Goal: Information Seeking & Learning: Learn about a topic

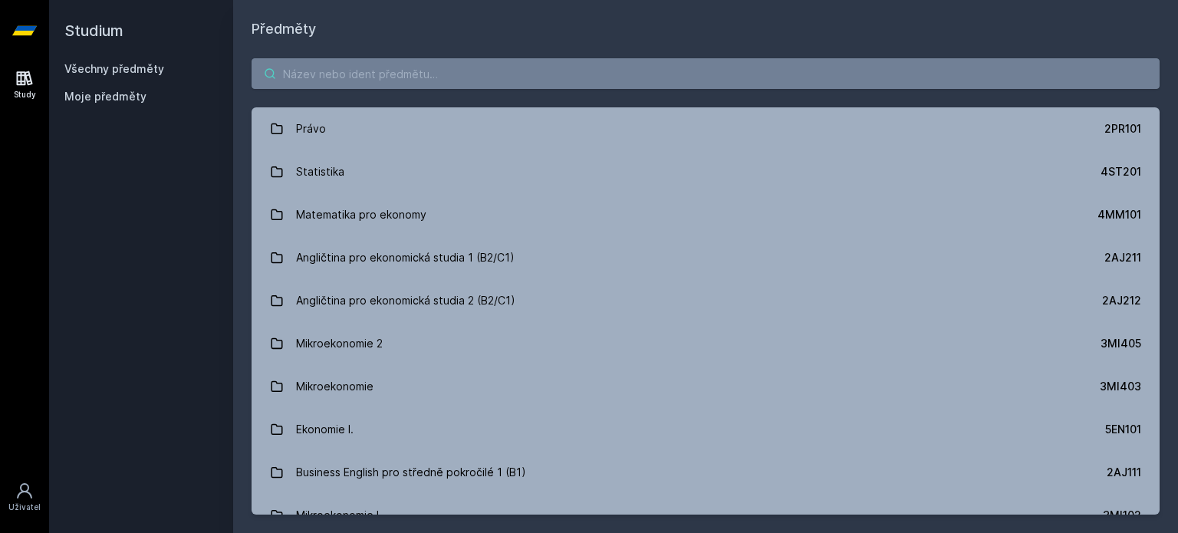
click at [506, 76] on input "search" at bounding box center [705, 73] width 908 height 31
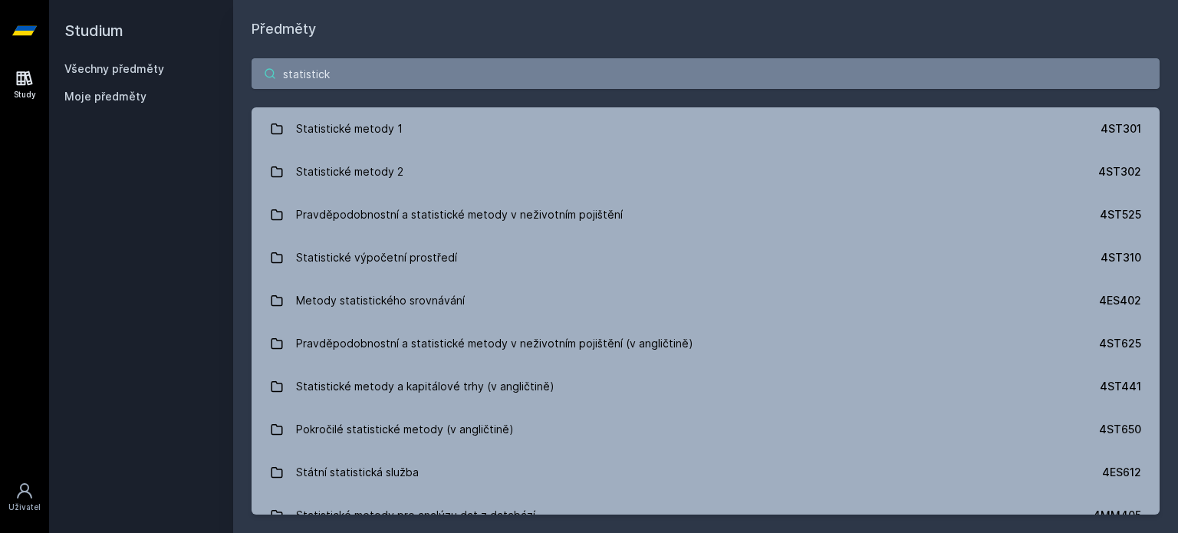
type input "statistick"
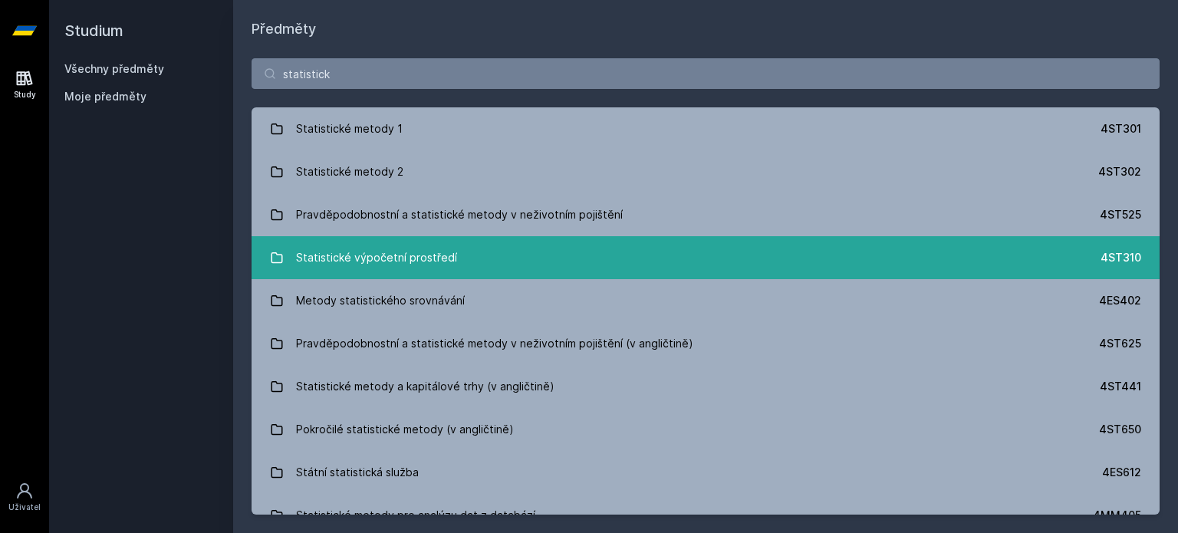
click at [496, 265] on link "Statistické výpočetní prostředí 4ST310" at bounding box center [705, 257] width 908 height 43
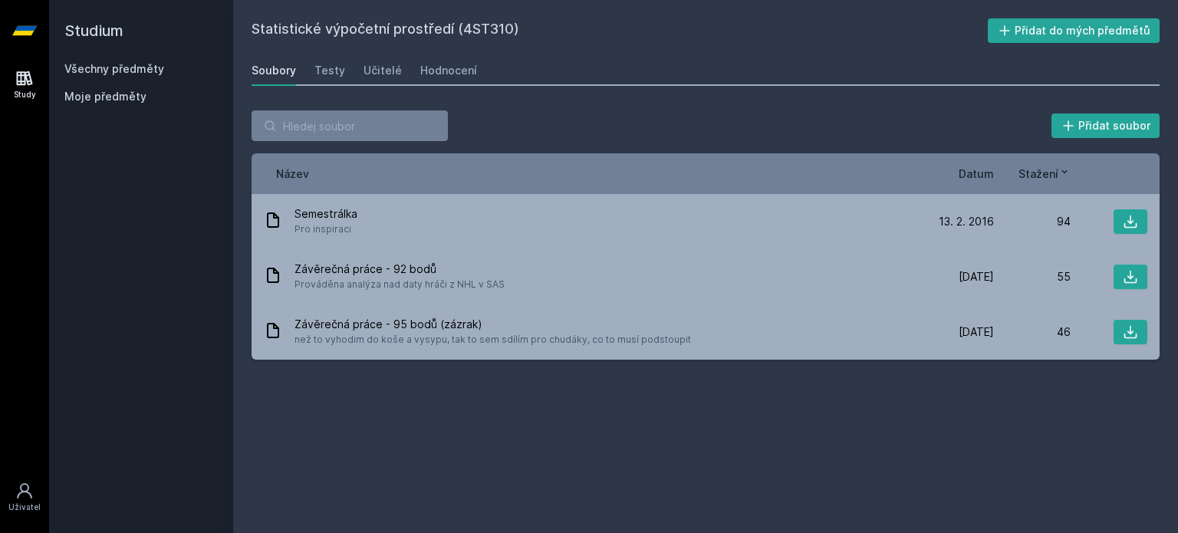
click at [469, 64] on div "Soubory Testy Učitelé Hodnocení" at bounding box center [705, 70] width 908 height 31
click at [460, 72] on div "Hodnocení" at bounding box center [448, 70] width 57 height 15
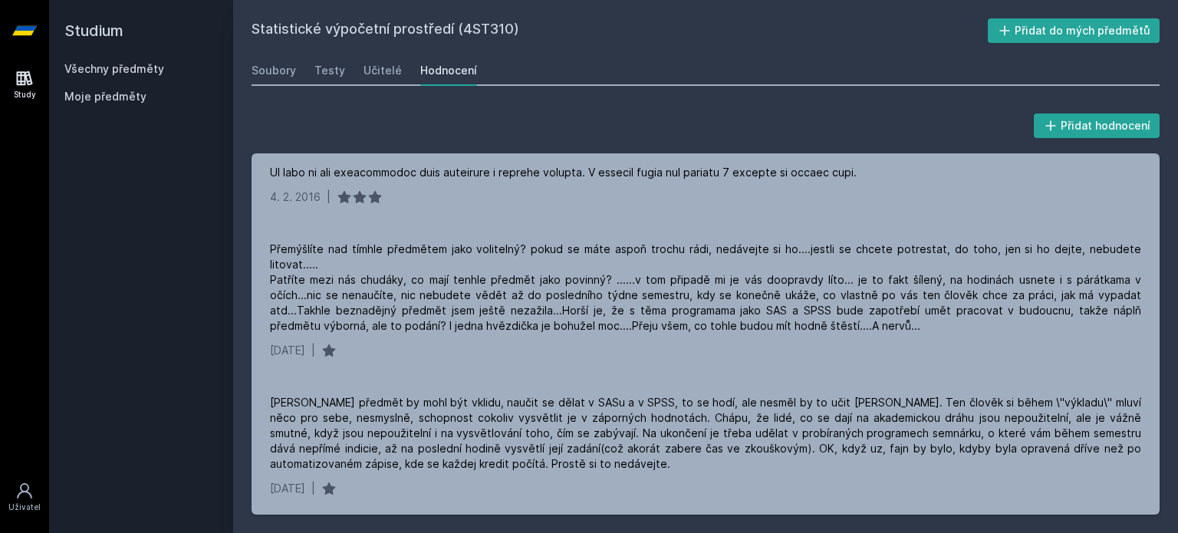
scroll to position [834, 0]
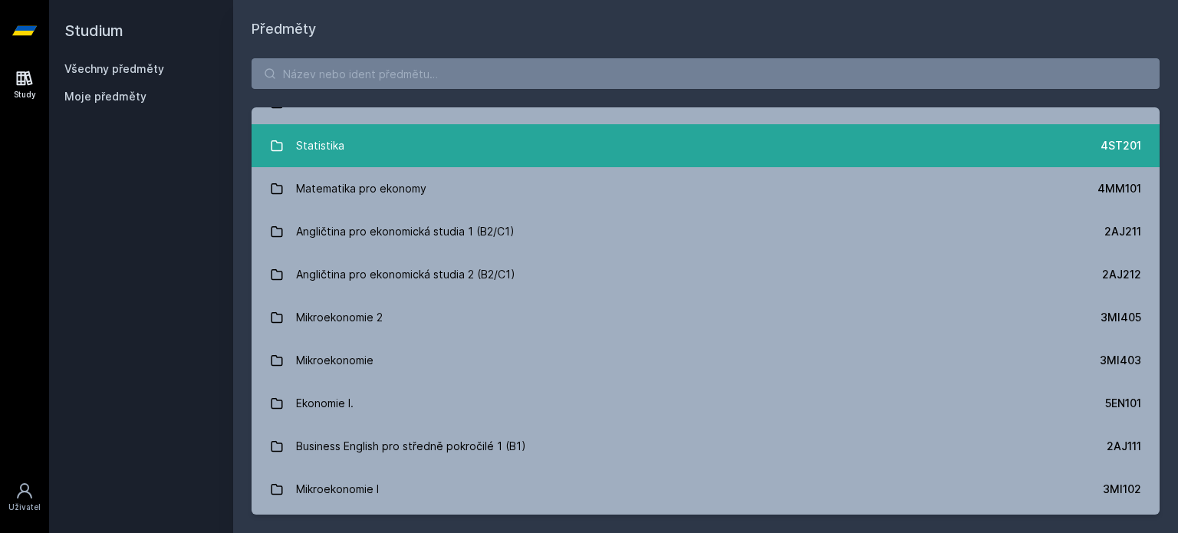
scroll to position [27, 0]
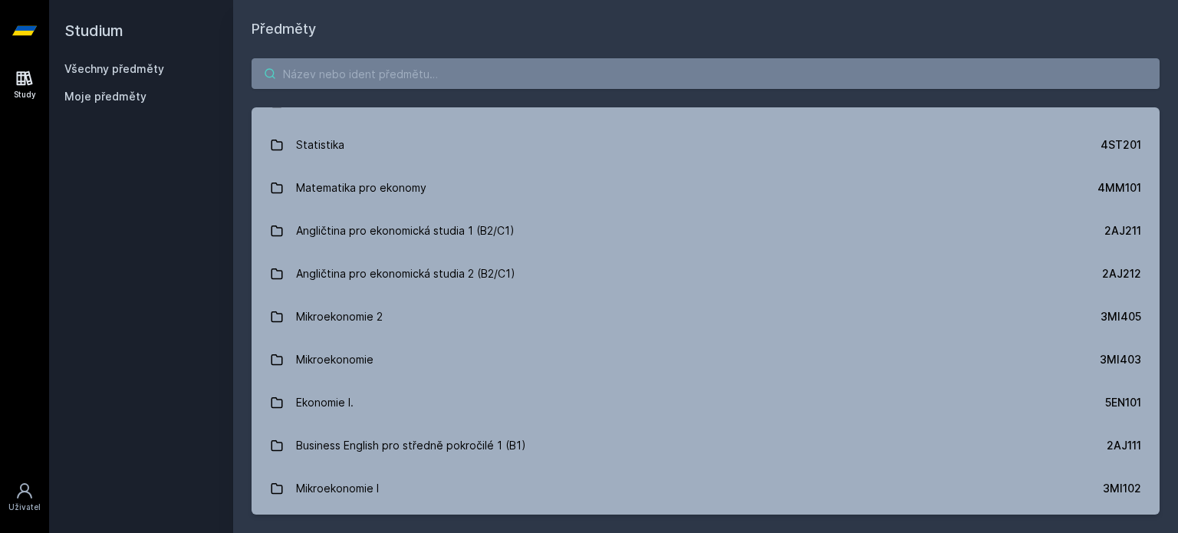
click at [412, 64] on input "search" at bounding box center [705, 73] width 908 height 31
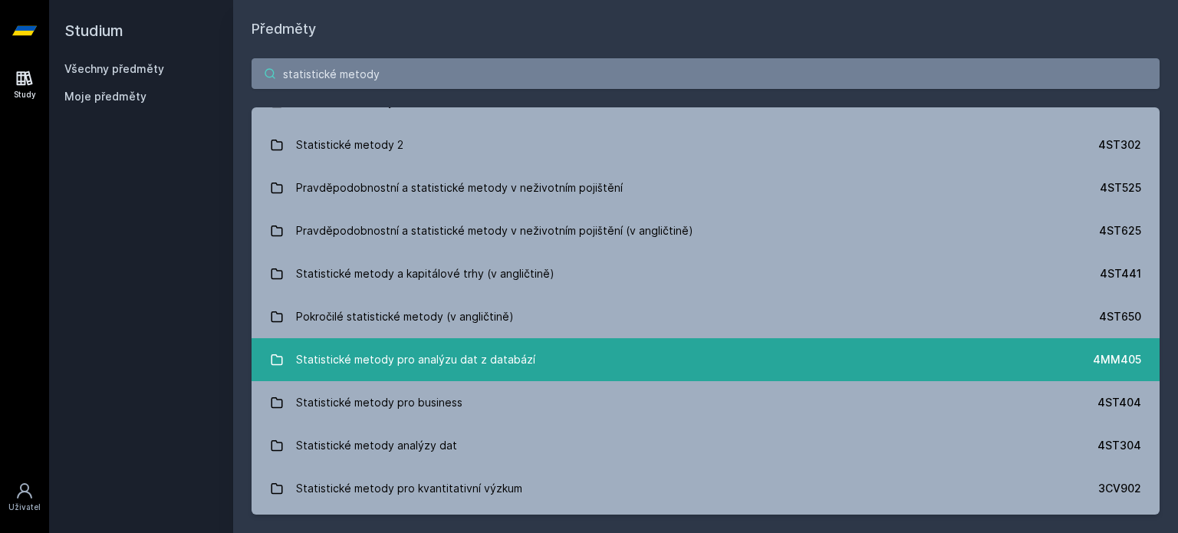
type input "statistické metody"
click at [524, 362] on div "Statistické metody pro analýzu dat z databází" at bounding box center [415, 359] width 239 height 31
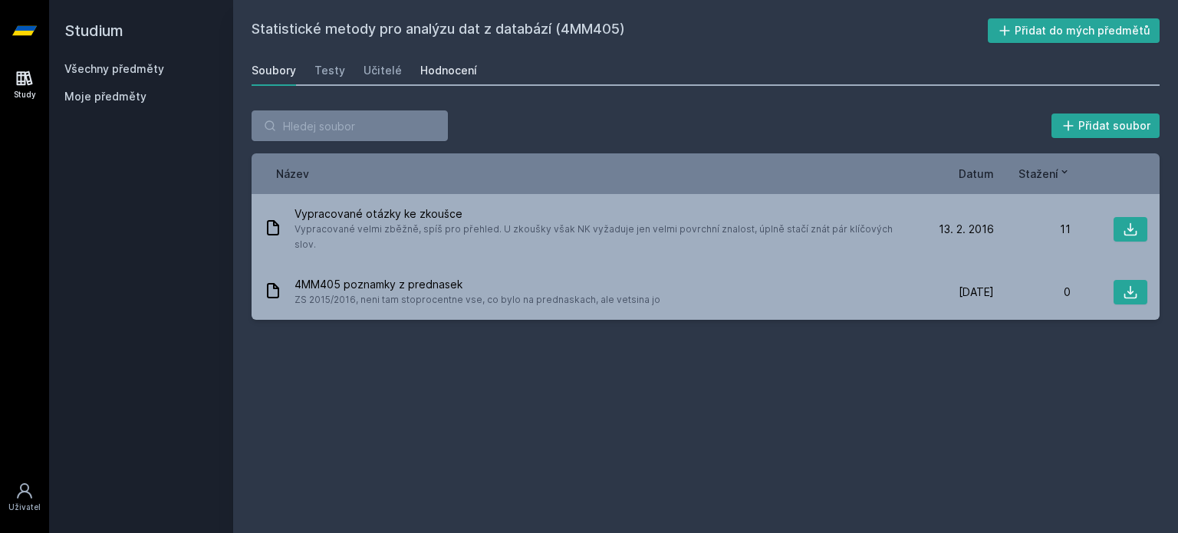
click at [438, 74] on div "Hodnocení" at bounding box center [448, 70] width 57 height 15
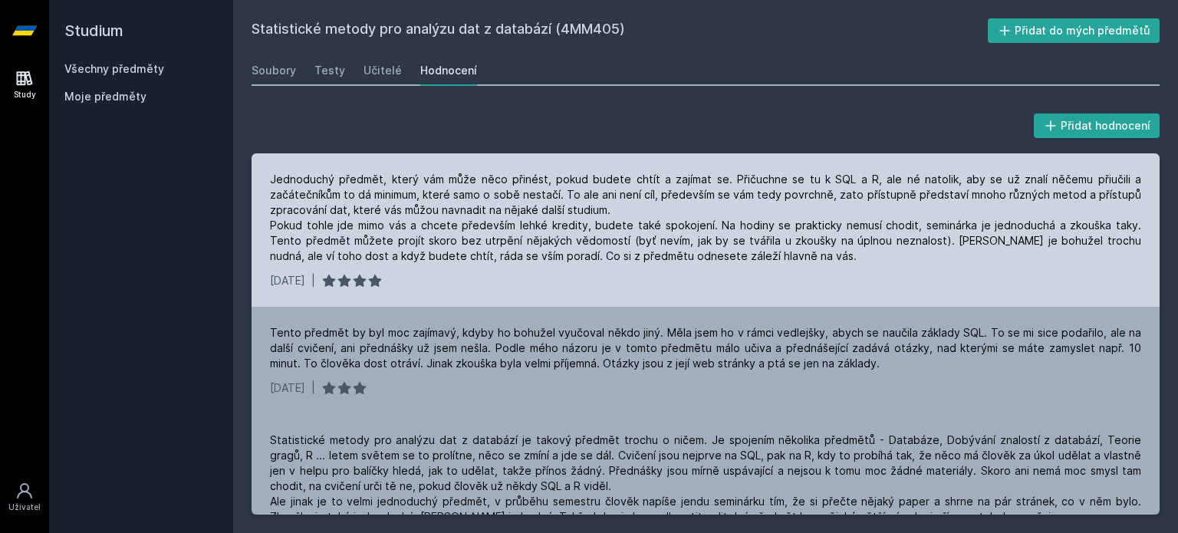
scroll to position [52, 0]
